Goal: Answer question/provide support: Share knowledge or assist other users

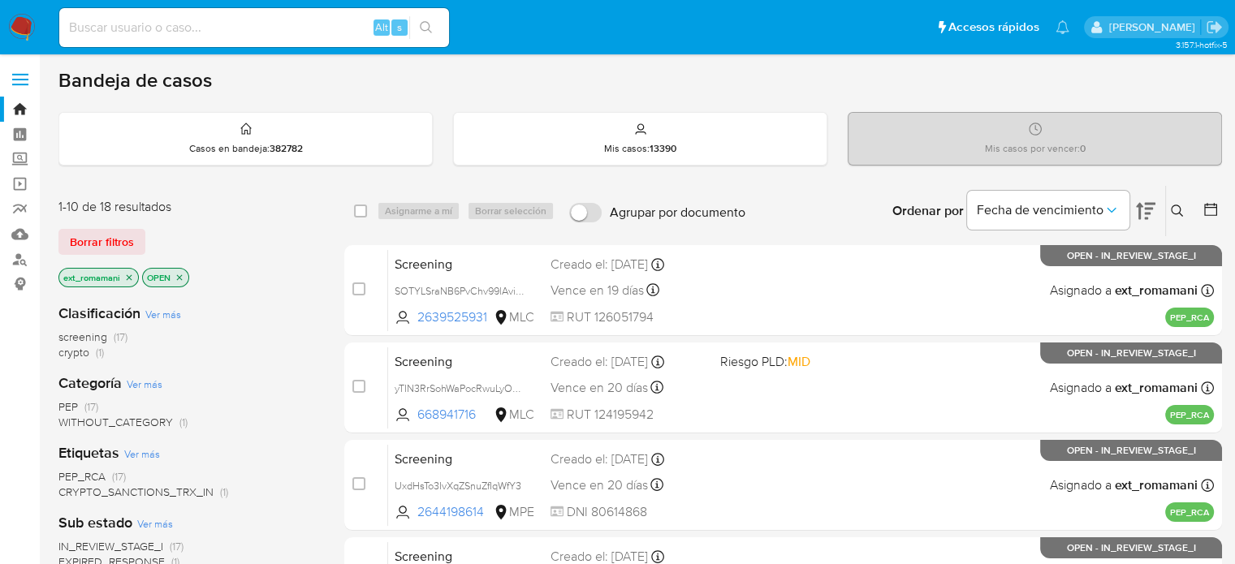
click at [23, 35] on img at bounding box center [22, 28] width 28 height 28
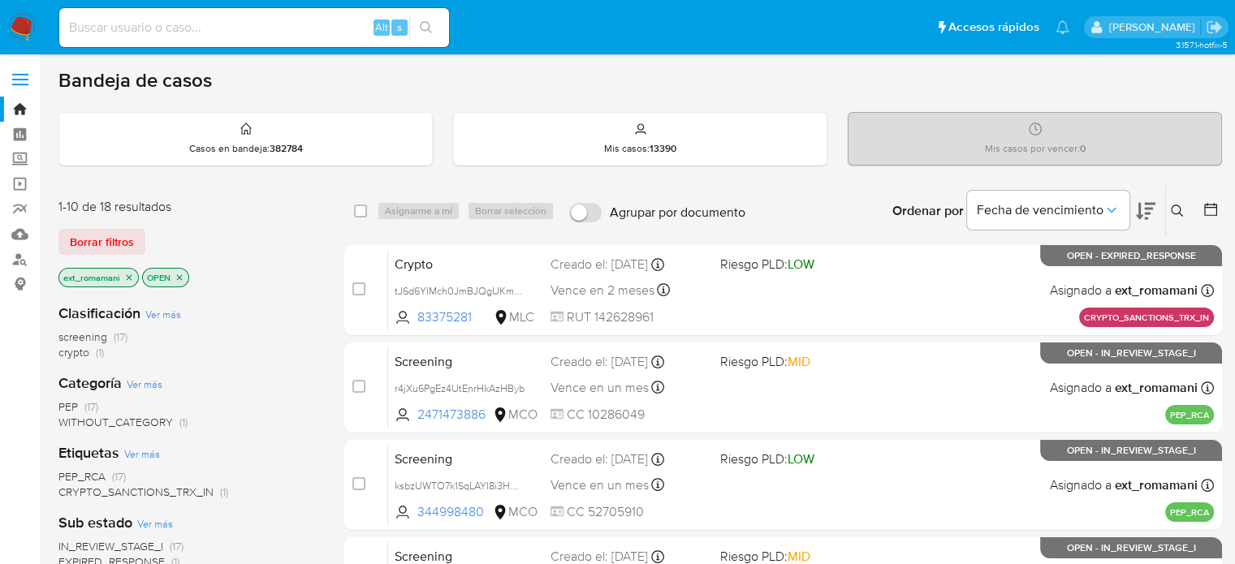
click at [129, 277] on icon "close-filter" at bounding box center [129, 278] width 10 height 10
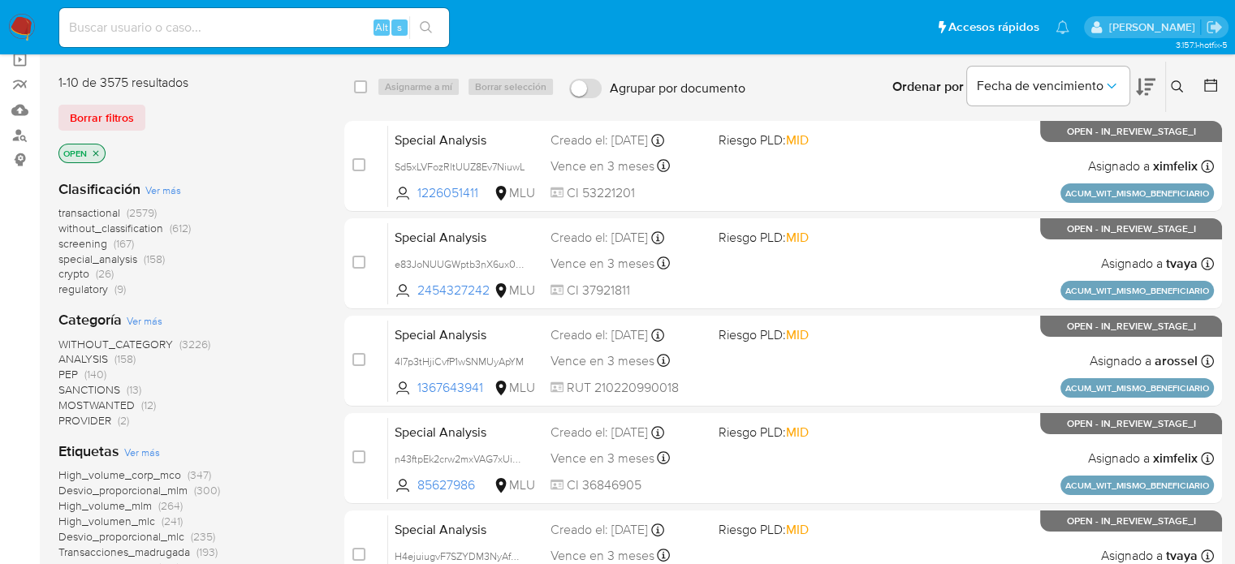
scroll to position [162, 0]
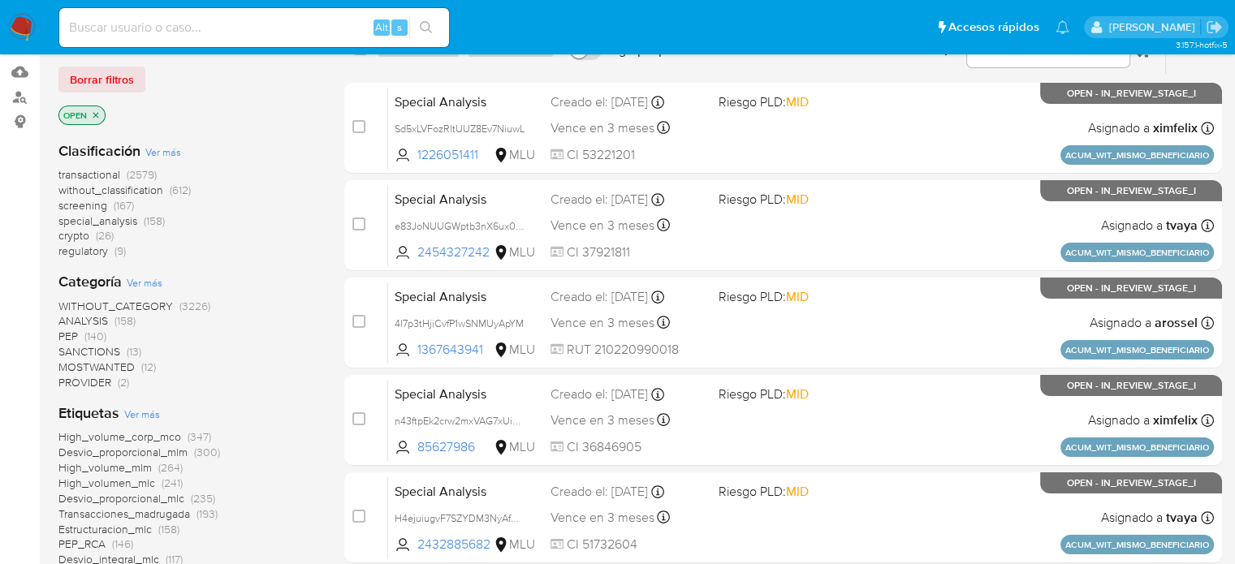
click at [105, 363] on span "MOSTWANTED" at bounding box center [96, 367] width 76 height 16
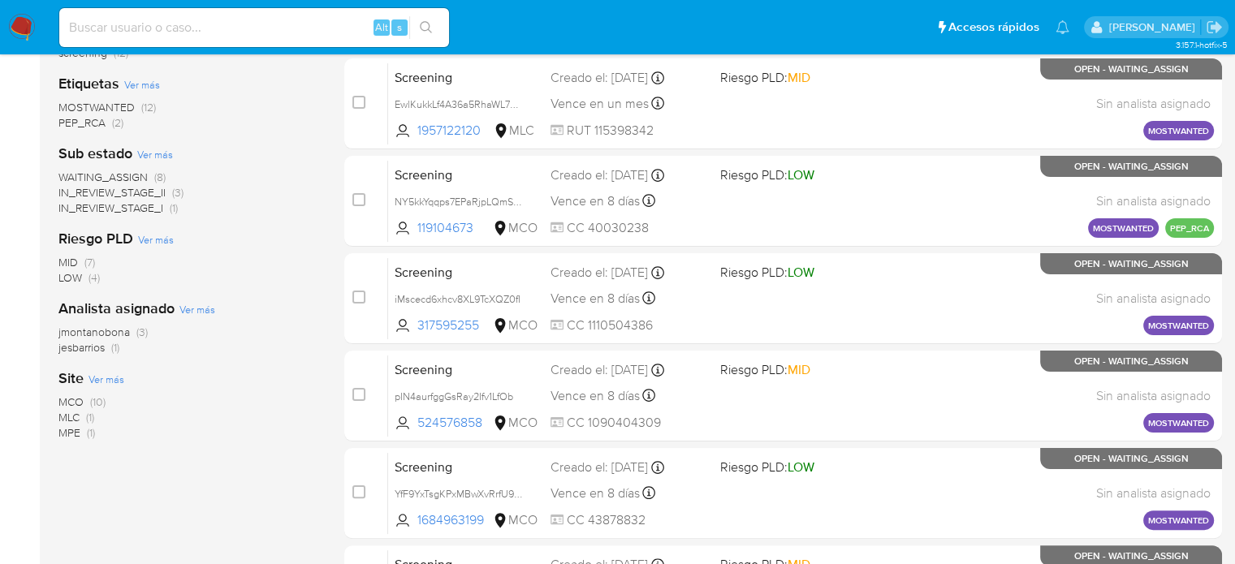
scroll to position [325, 0]
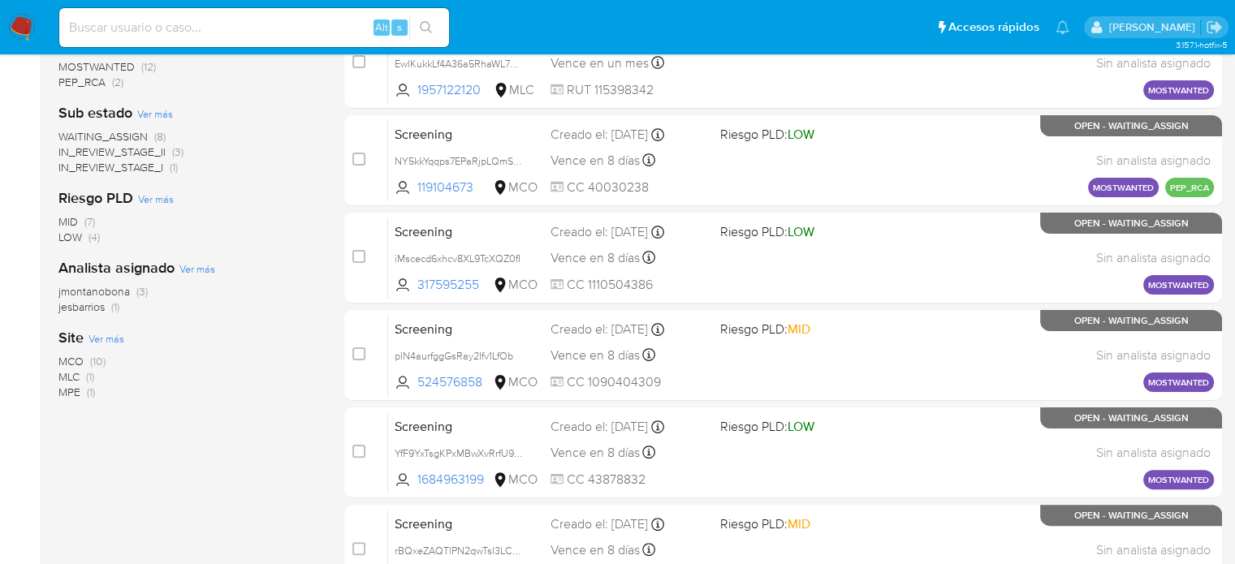
click at [101, 302] on span "jesbarrios" at bounding box center [81, 307] width 46 height 16
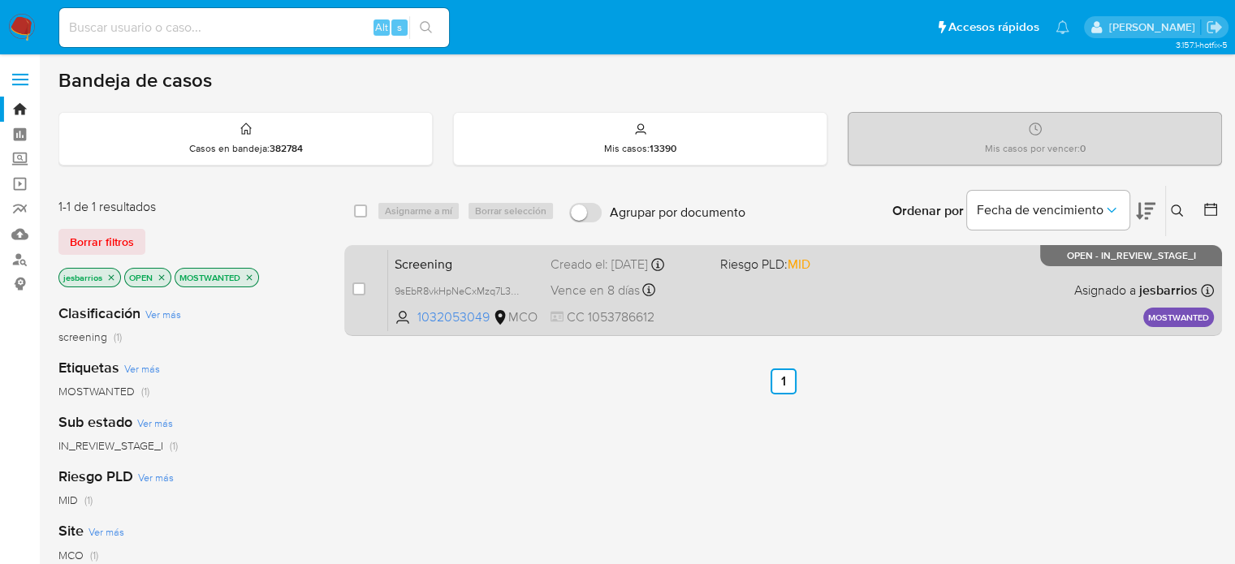
click at [764, 314] on div "Screening 9sEbR8vkHpNeCxMzq7L36fwr 1032053049 MCO Riesgo PLD: MID Creado el: 30…" at bounding box center [801, 290] width 826 height 82
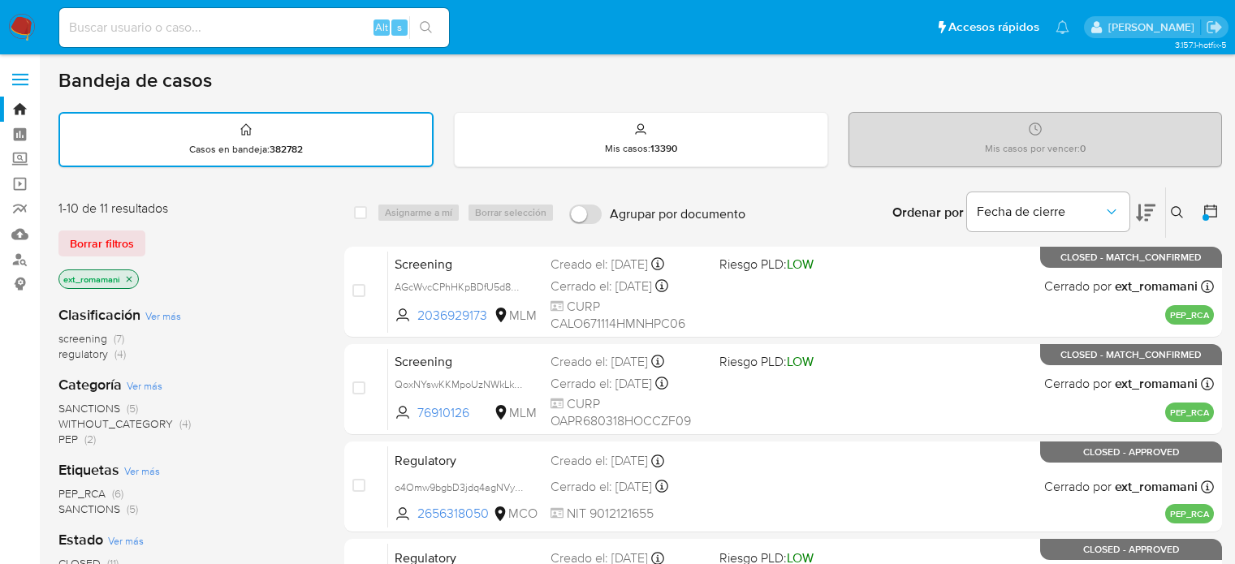
scroll to position [68, 0]
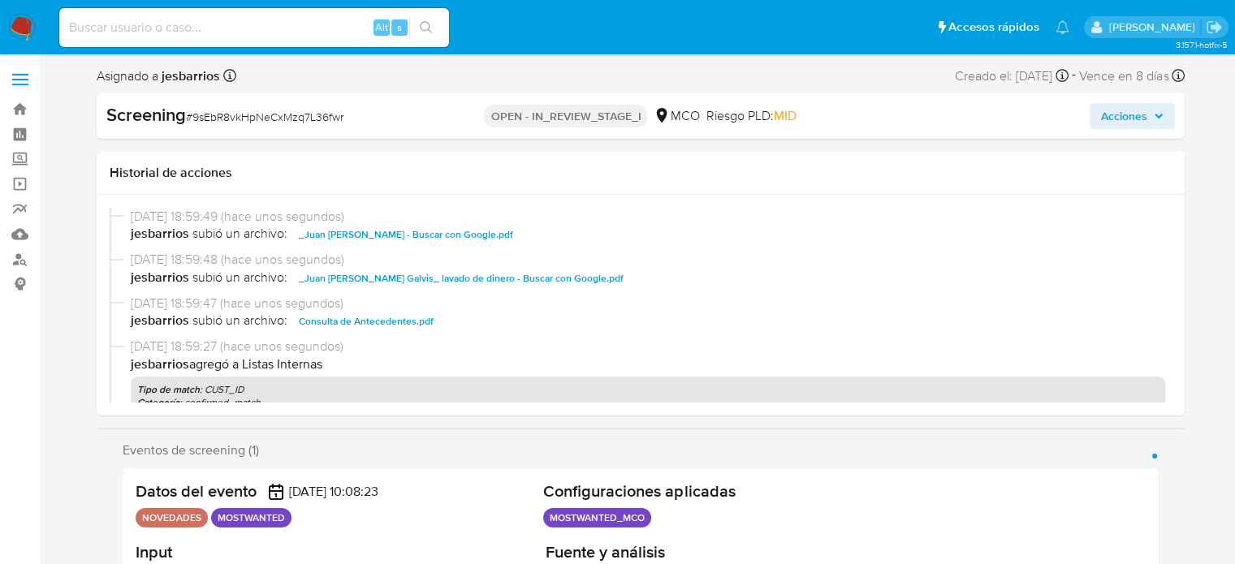
select select "10"
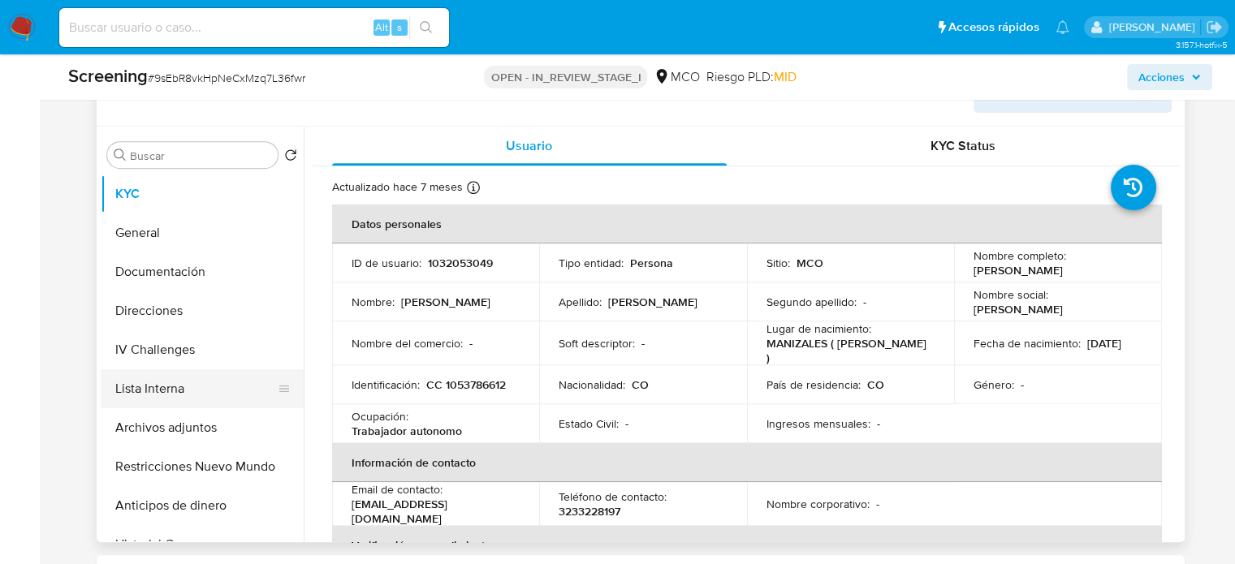
scroll to position [731, 0]
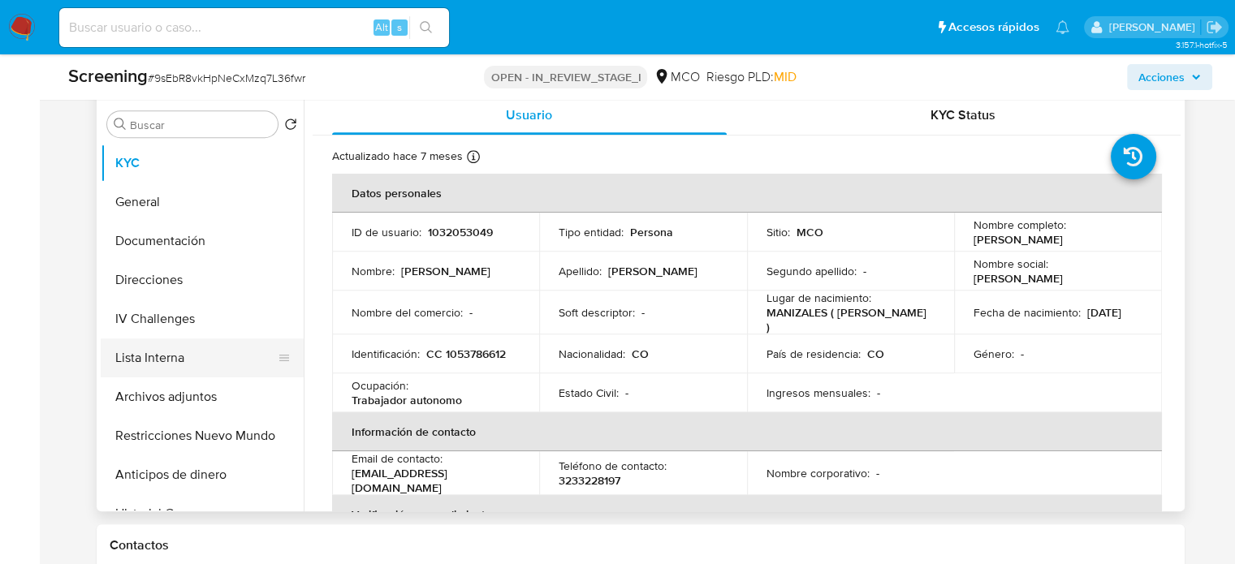
click at [185, 348] on button "Lista Interna" at bounding box center [196, 358] width 190 height 39
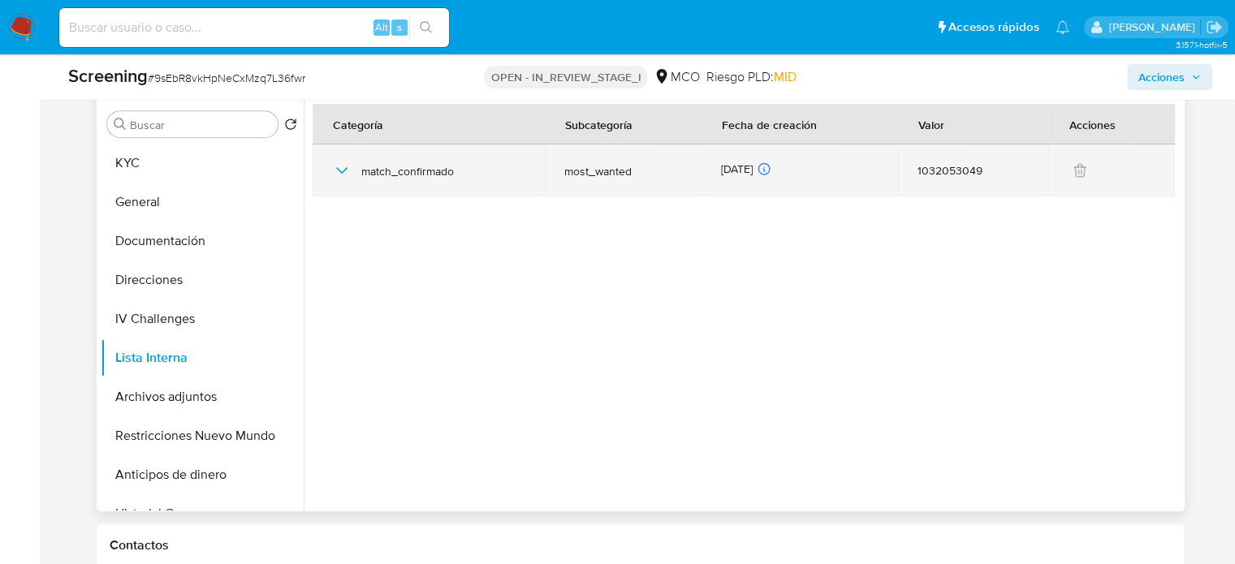
click at [338, 156] on div "match_confirmado" at bounding box center [429, 171] width 194 height 52
click at [338, 162] on icon "button" at bounding box center [341, 170] width 19 height 19
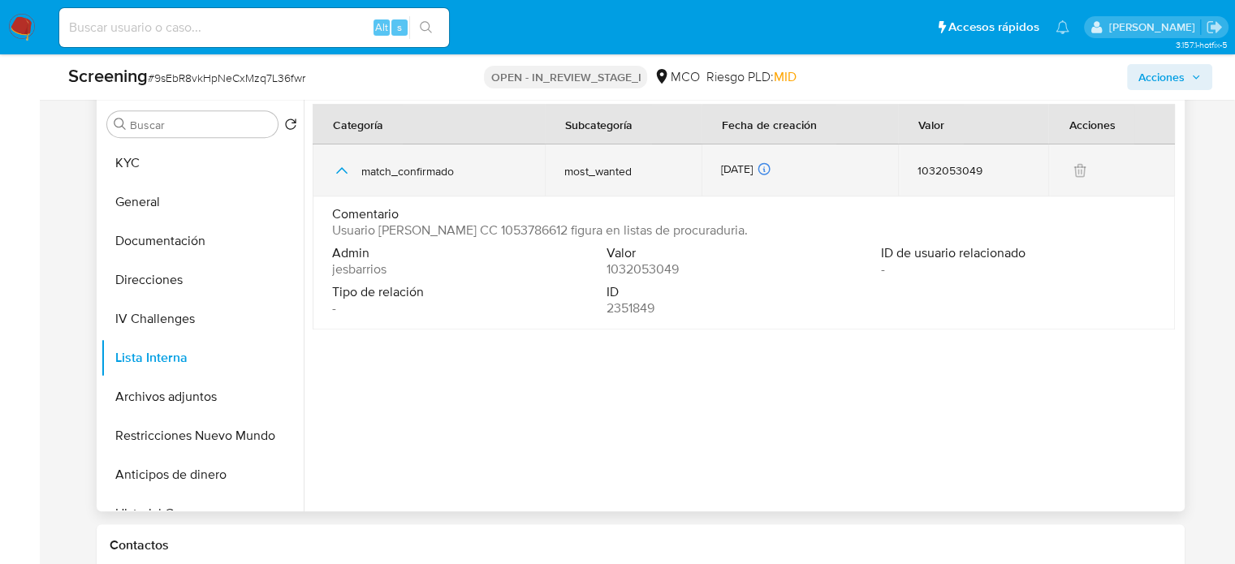
click at [338, 162] on icon "button" at bounding box center [341, 170] width 19 height 19
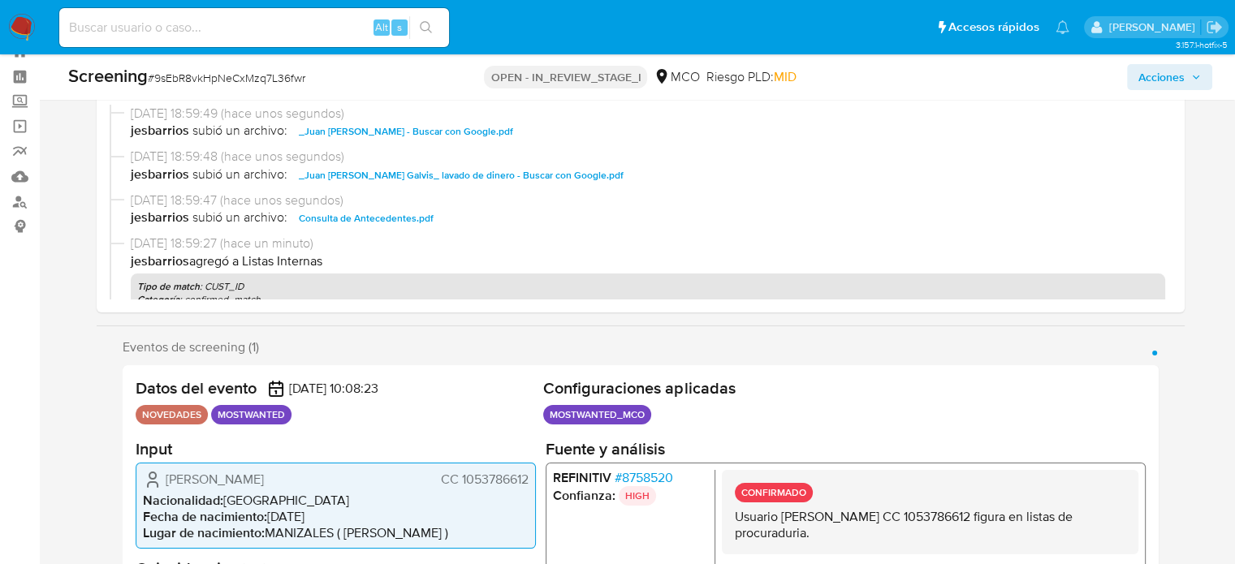
scroll to position [0, 0]
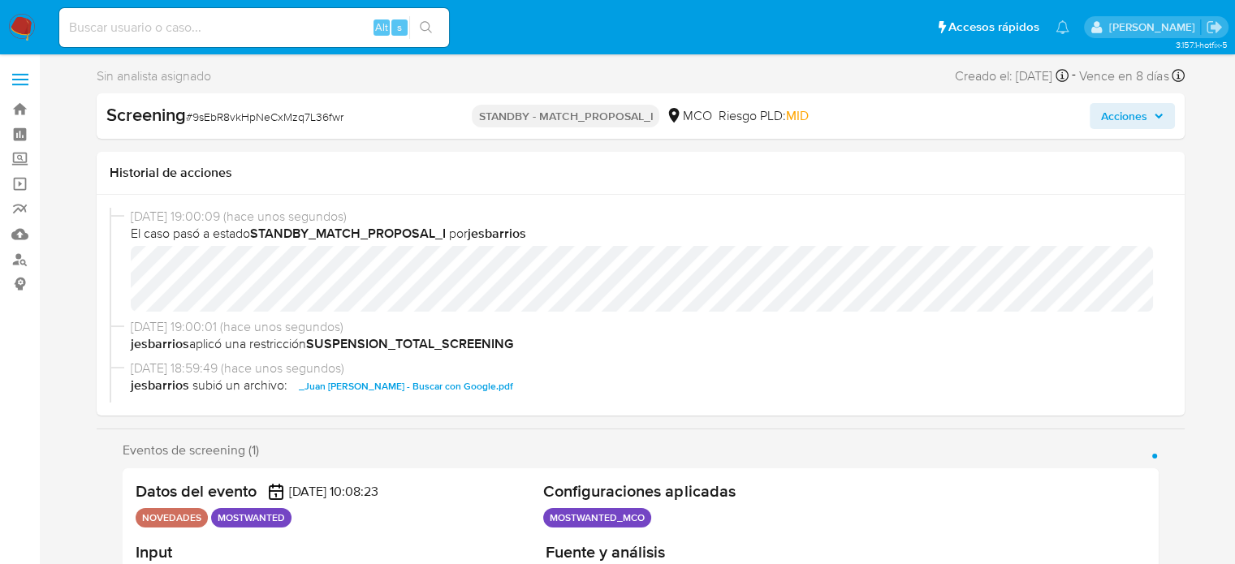
select select "10"
drag, startPoint x: 448, startPoint y: 232, endPoint x: 253, endPoint y: 234, distance: 194.9
click at [253, 234] on span "El caso pasó a estado STANDBY_MATCH_PROPOSAL_I por jesbarrios" at bounding box center [648, 234] width 1034 height 18
copy span "STANDBY_MATCH_PROPOSAL_I"
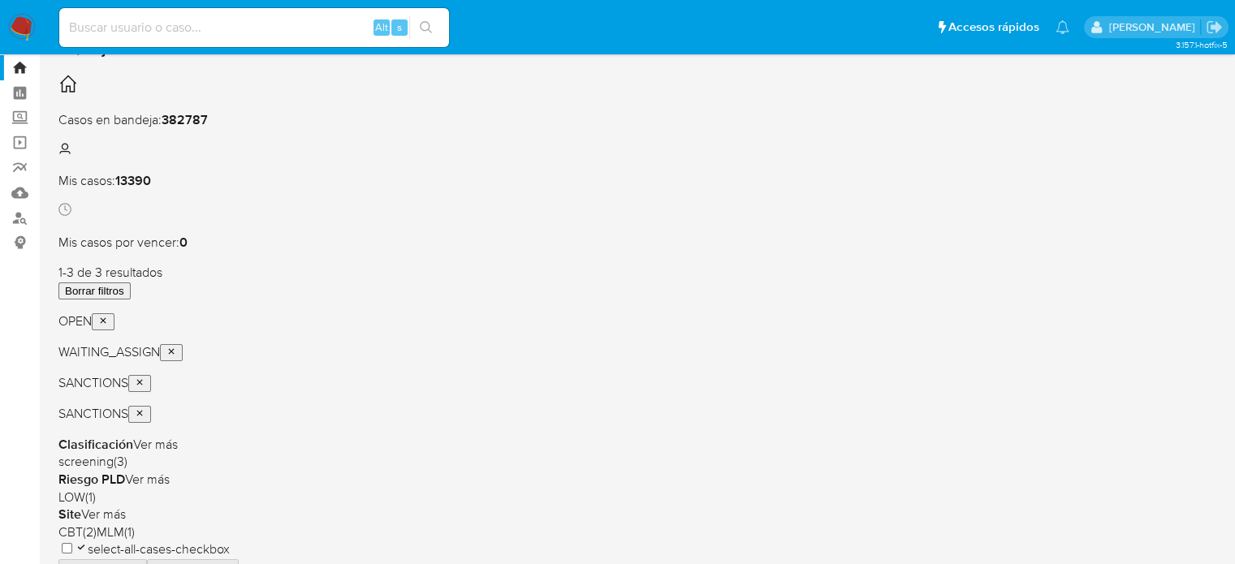
scroll to position [81, 0]
